Goal: Find specific page/section: Find specific page/section

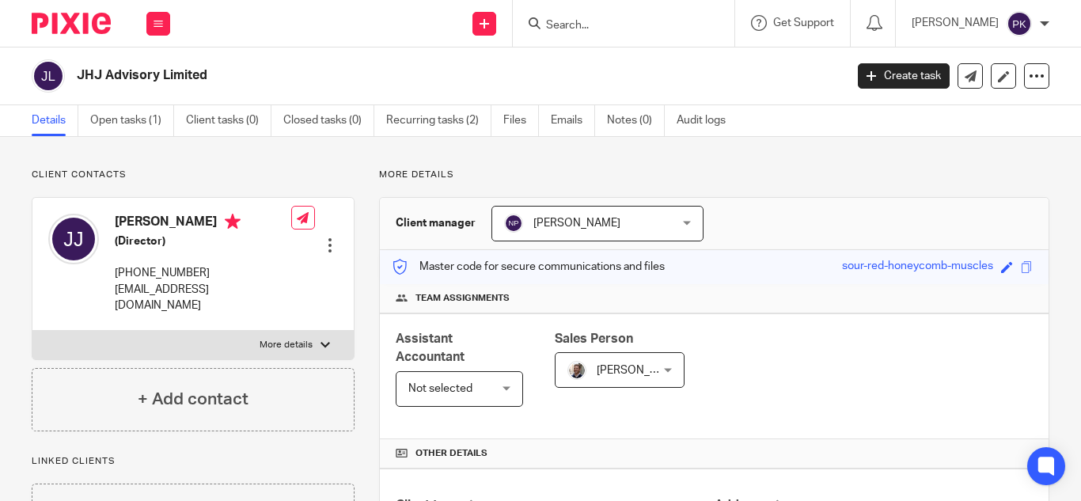
click at [544, 30] on input "Search" at bounding box center [615, 26] width 142 height 14
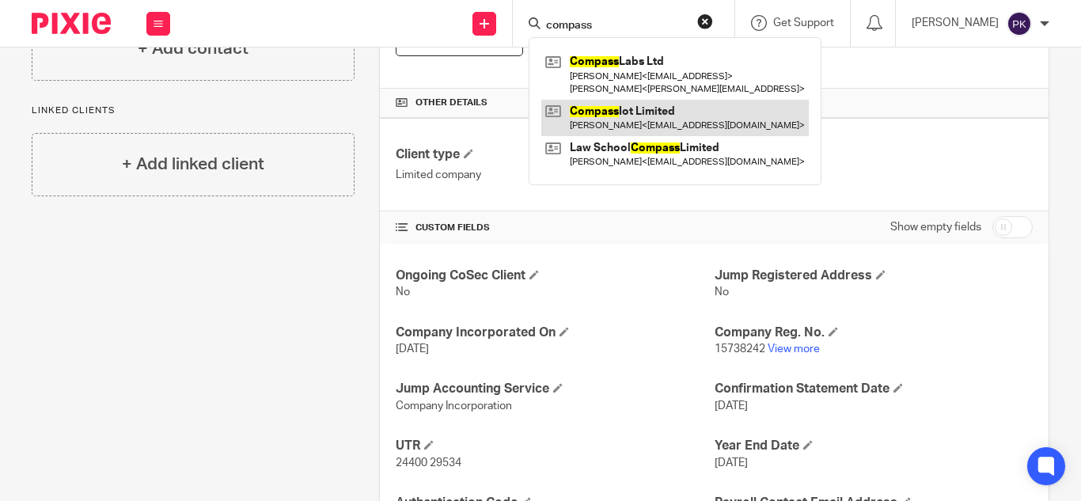
type input "compass"
click at [581, 108] on link at bounding box center [674, 118] width 267 height 36
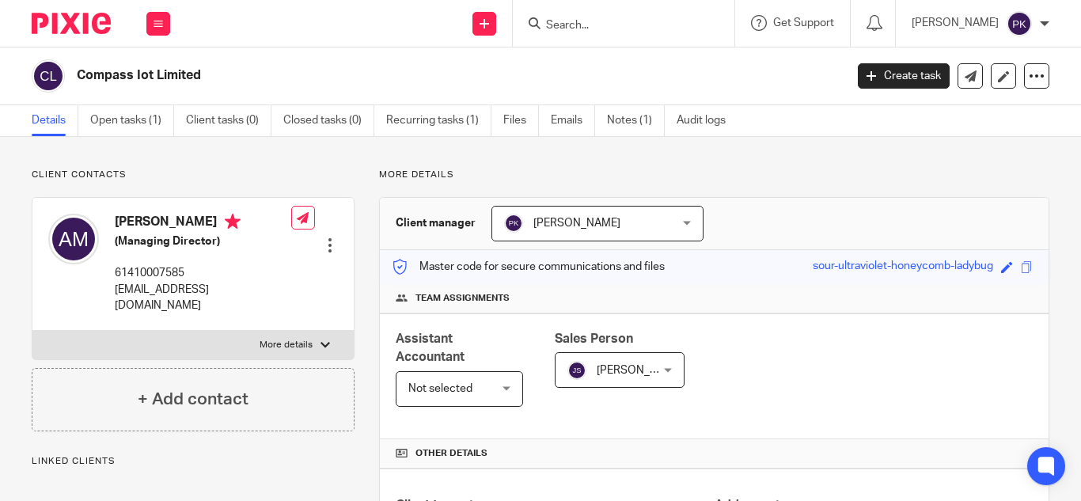
scroll to position [314, 0]
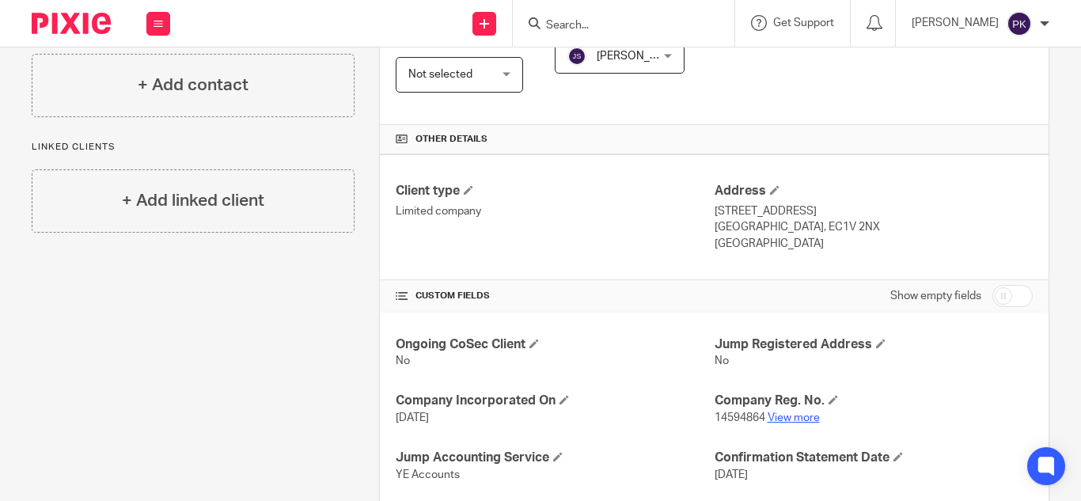
click at [784, 418] on link "View more" at bounding box center [793, 417] width 52 height 11
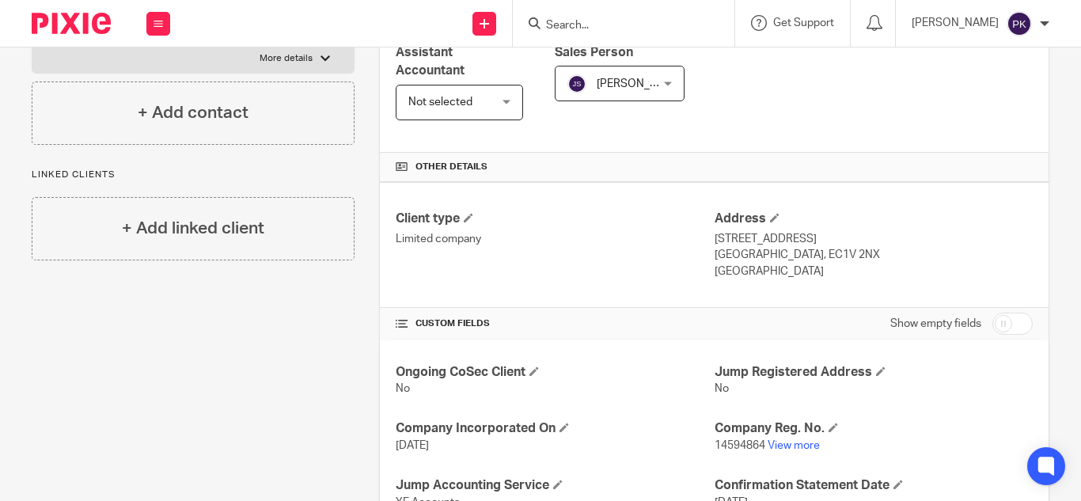
scroll to position [522, 0]
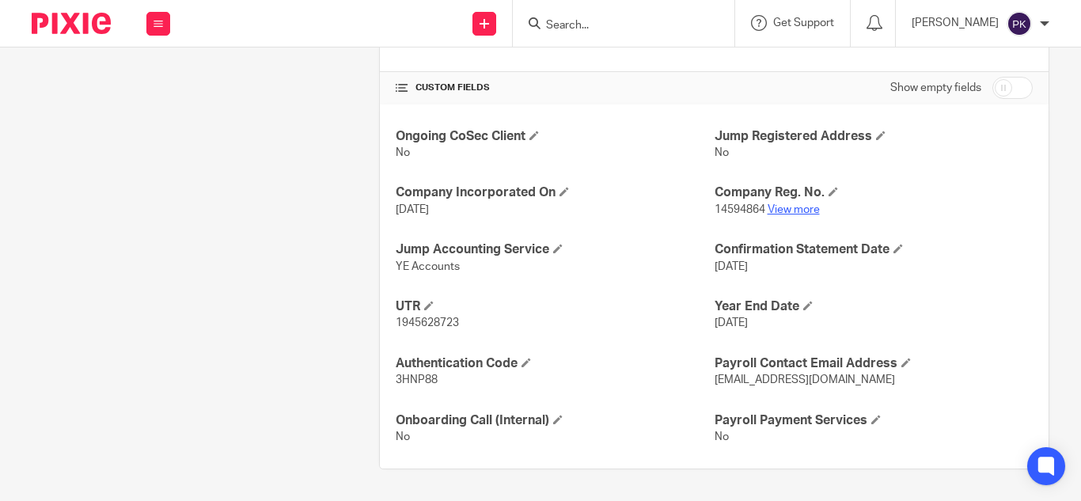
click at [789, 206] on link "View more" at bounding box center [793, 209] width 52 height 11
click at [544, 28] on input "Search" at bounding box center [615, 26] width 142 height 14
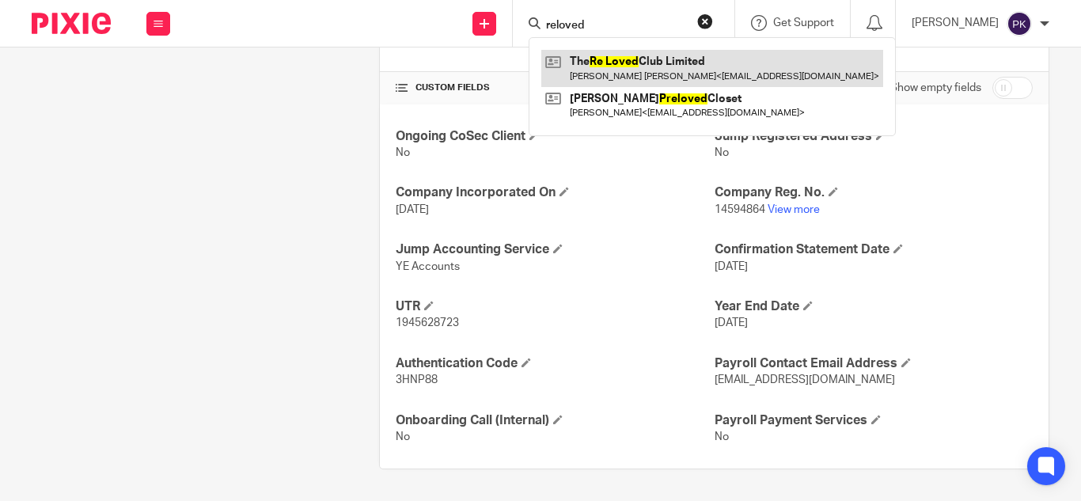
type input "reloved"
click at [595, 81] on link at bounding box center [712, 68] width 342 height 36
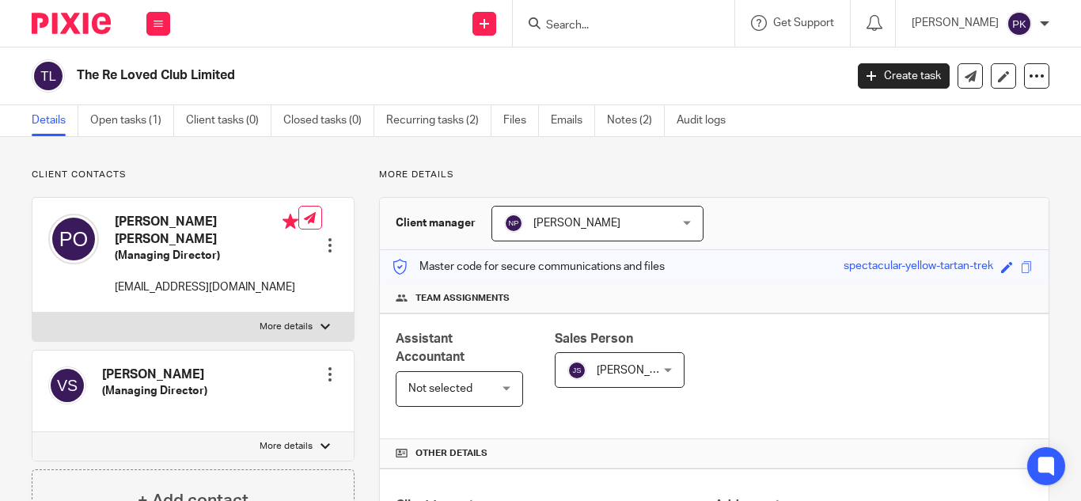
scroll to position [263, 0]
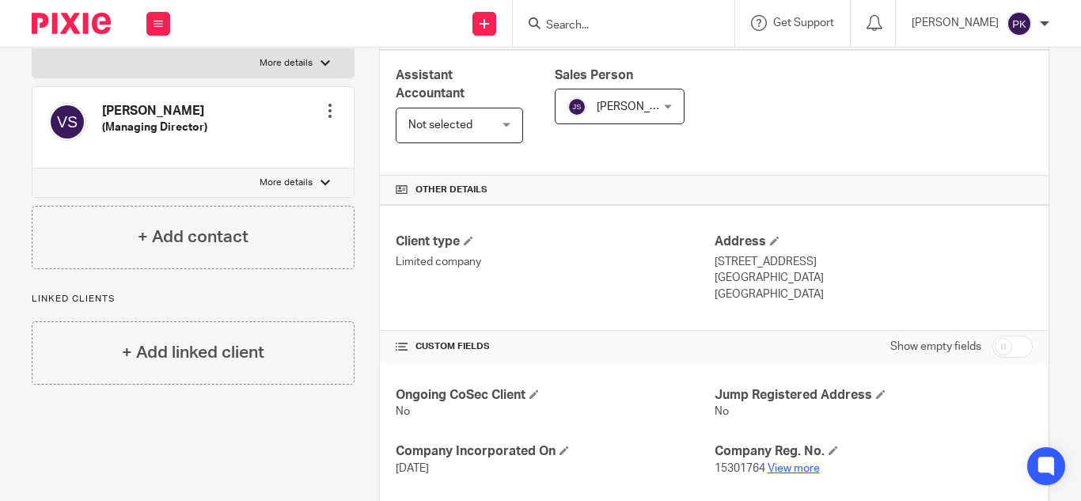
click at [801, 471] on link "View more" at bounding box center [793, 468] width 52 height 11
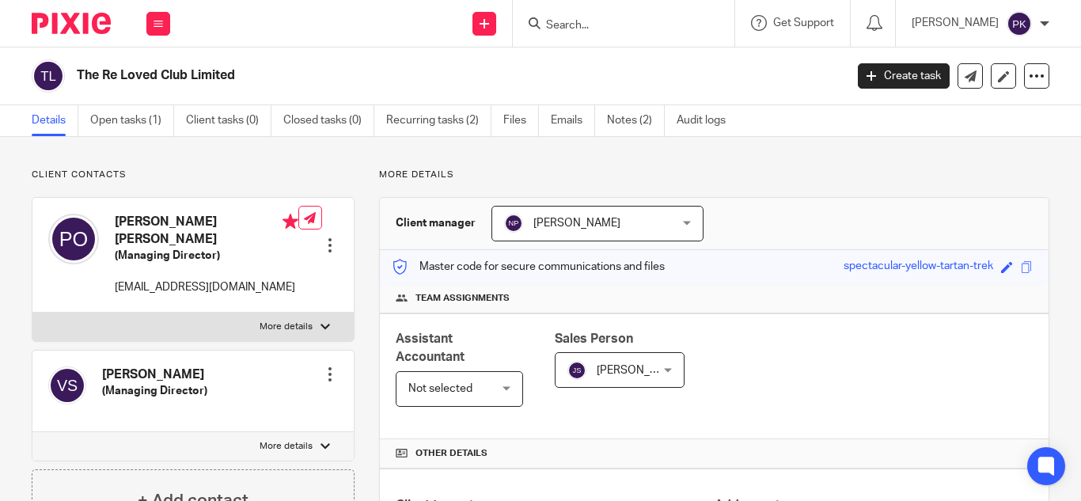
click at [544, 23] on input "Search" at bounding box center [615, 26] width 142 height 14
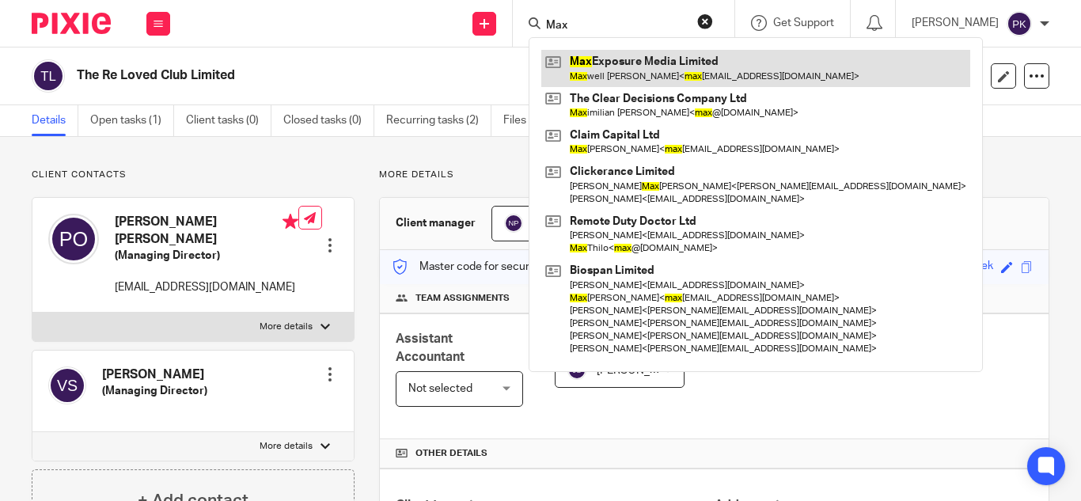
type input "Max"
click at [593, 64] on link at bounding box center [755, 68] width 429 height 36
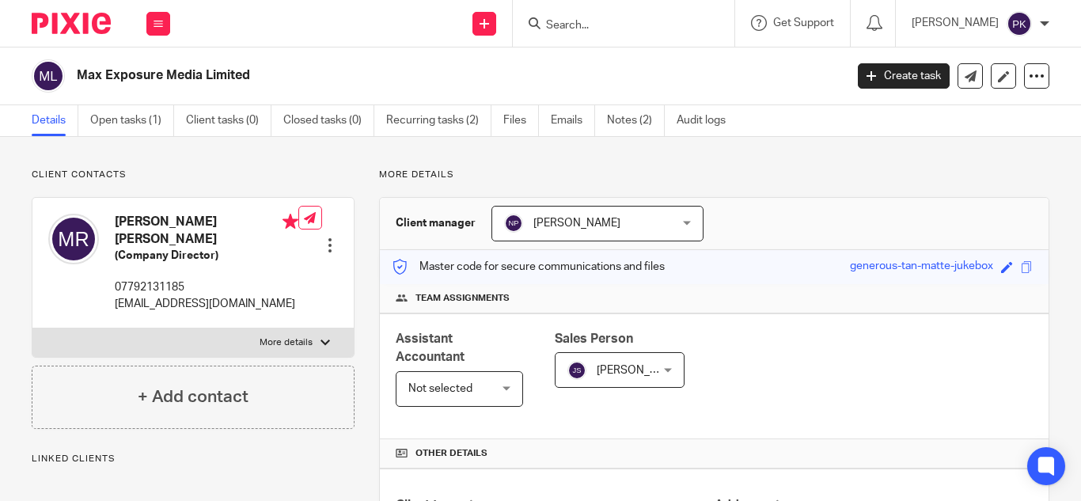
scroll to position [522, 0]
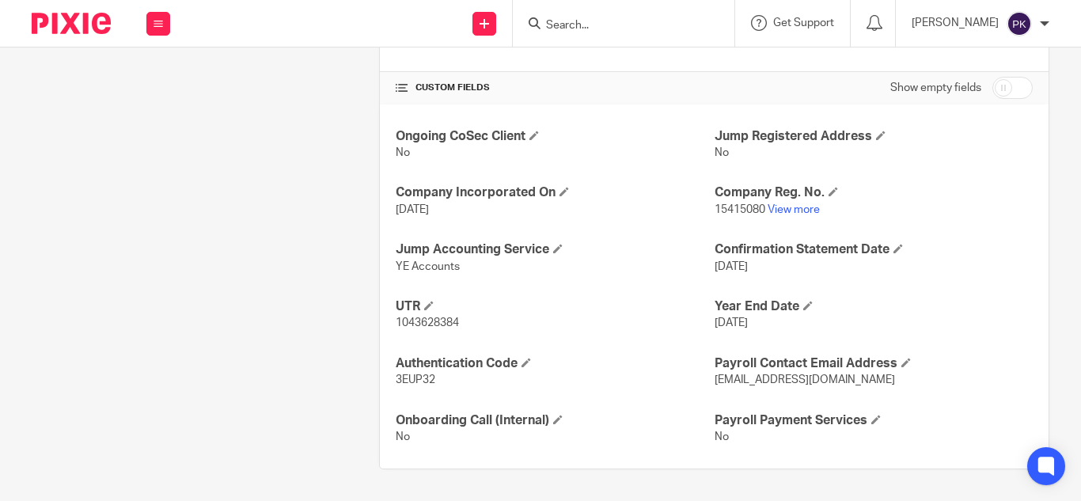
click at [795, 213] on link "View more" at bounding box center [793, 209] width 52 height 11
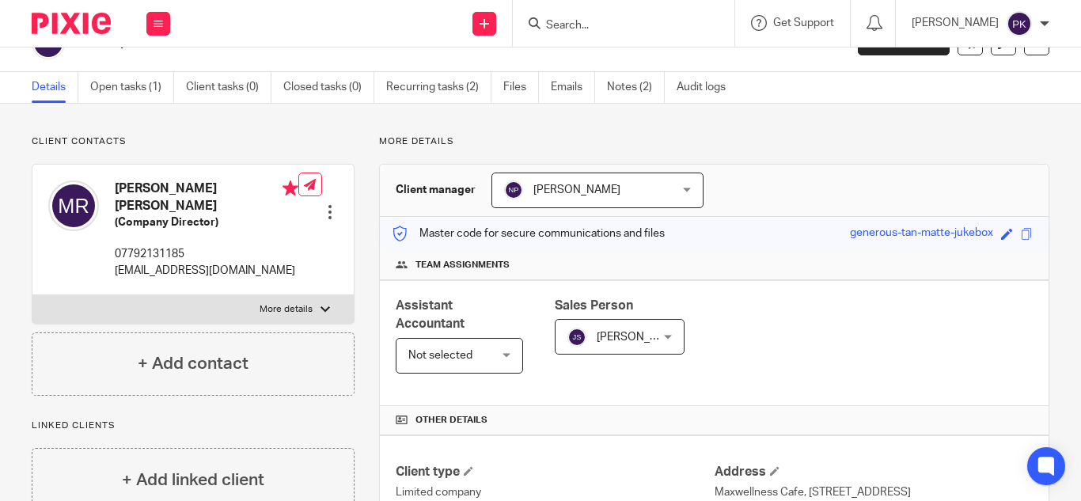
scroll to position [0, 0]
